Goal: Information Seeking & Learning: Learn about a topic

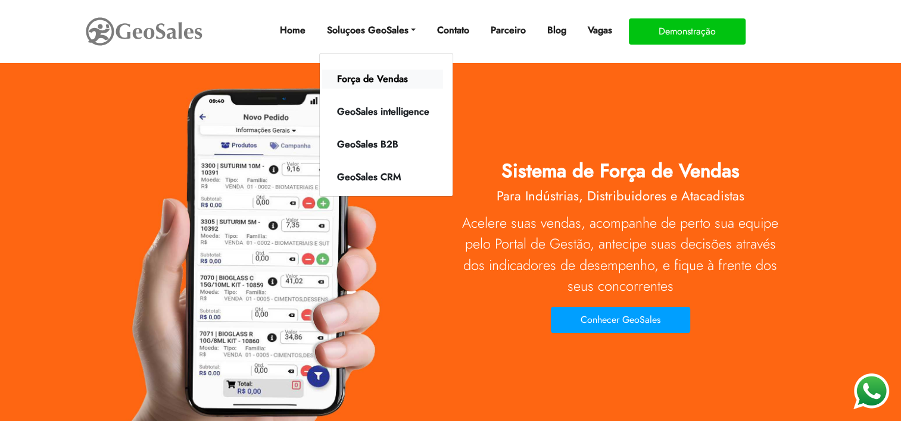
click at [358, 83] on link "Força de Vendas" at bounding box center [382, 79] width 121 height 19
click at [364, 76] on link "Força de Vendas" at bounding box center [382, 79] width 121 height 19
click at [357, 81] on link "Força de Vendas" at bounding box center [382, 79] width 121 height 19
click at [355, 79] on link "Força de Vendas" at bounding box center [382, 79] width 121 height 19
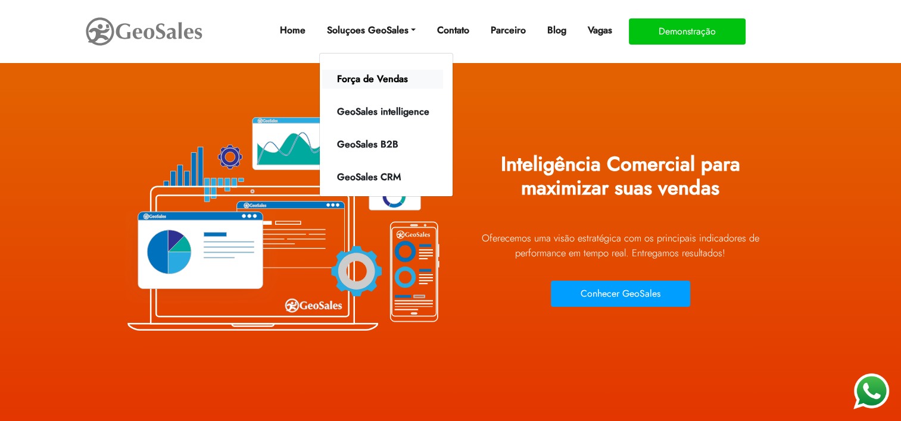
click at [352, 80] on link "Força de Vendas" at bounding box center [382, 79] width 121 height 19
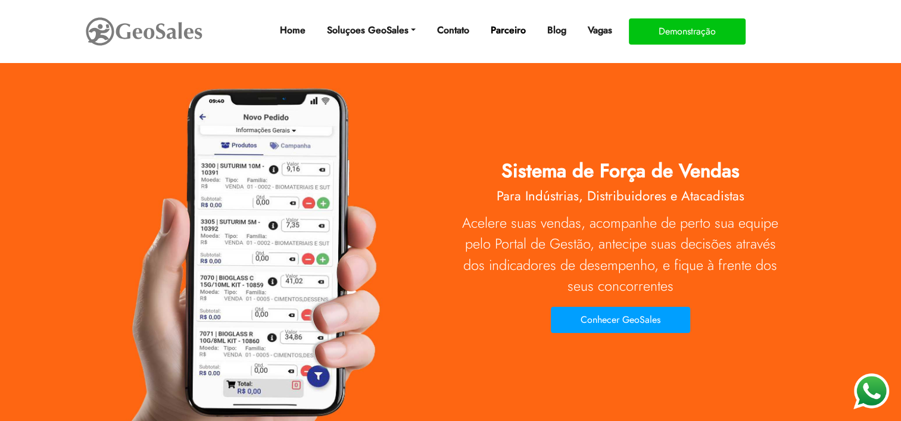
click at [498, 30] on link "Parceiro" at bounding box center [508, 30] width 45 height 24
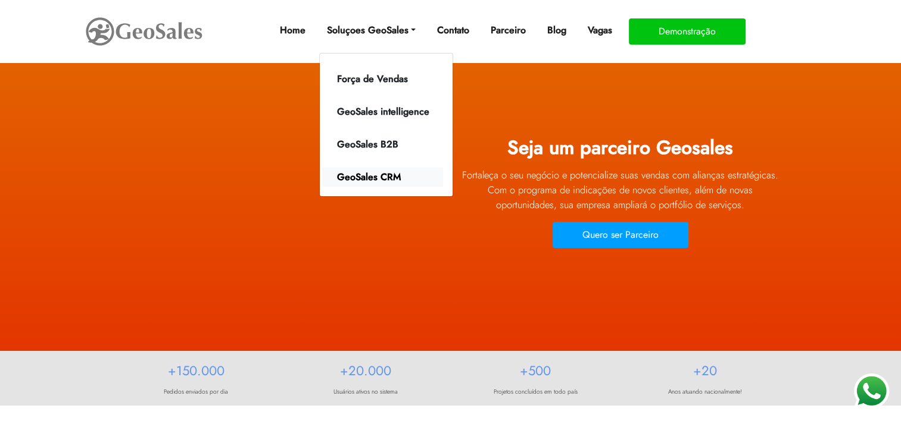
click at [385, 179] on link "GeoSales CRM" at bounding box center [382, 177] width 121 height 19
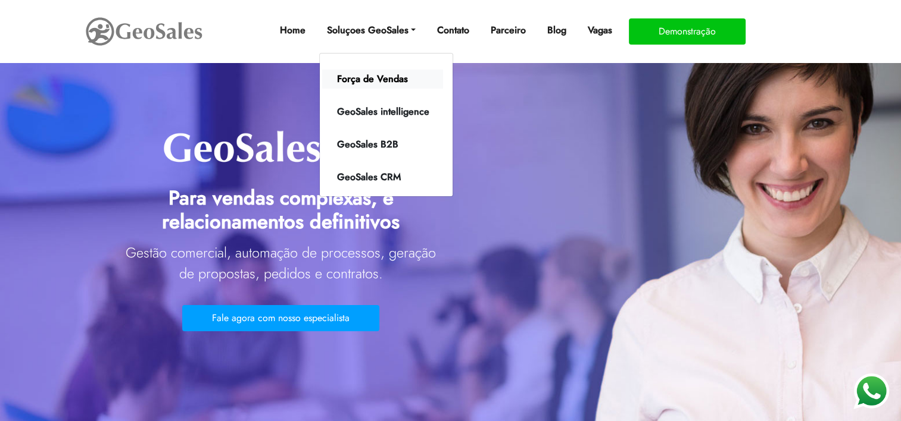
click at [383, 77] on link "Força de Vendas" at bounding box center [382, 79] width 121 height 19
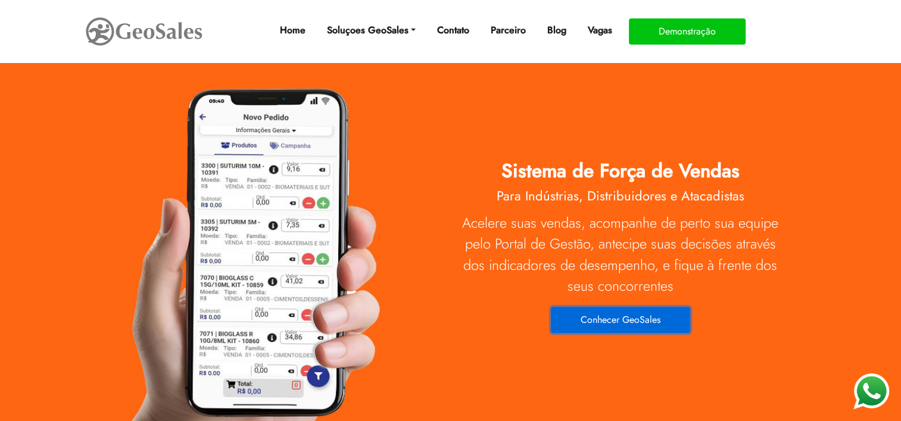
click at [607, 315] on button "Conhecer GeoSales" at bounding box center [620, 320] width 139 height 26
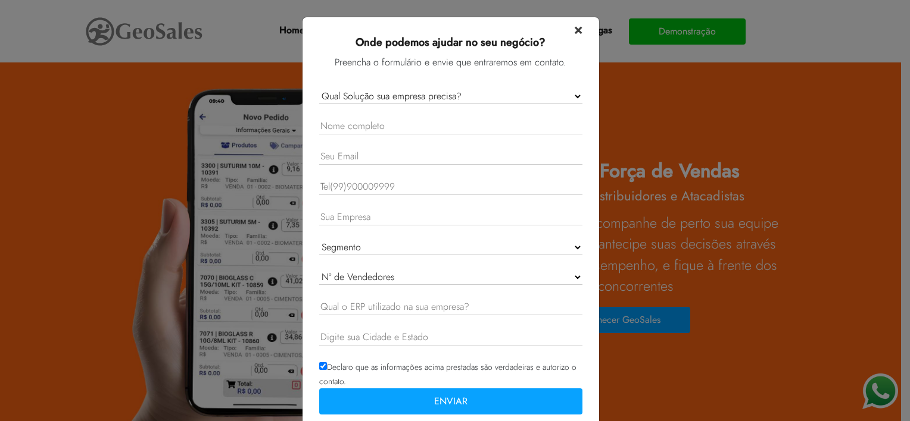
click at [576, 29] on span "×" at bounding box center [578, 28] width 8 height 21
